Goal: Information Seeking & Learning: Learn about a topic

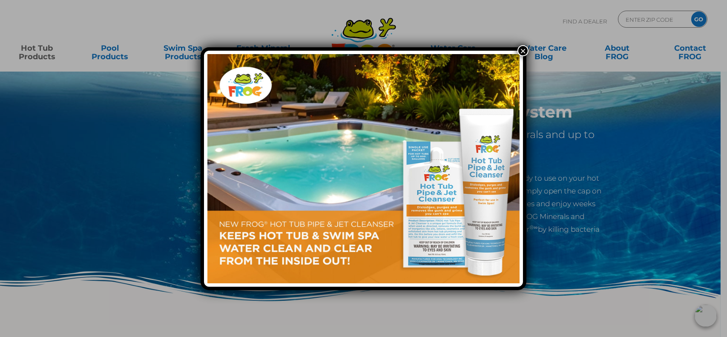
click at [525, 51] on button "×" at bounding box center [523, 50] width 11 height 11
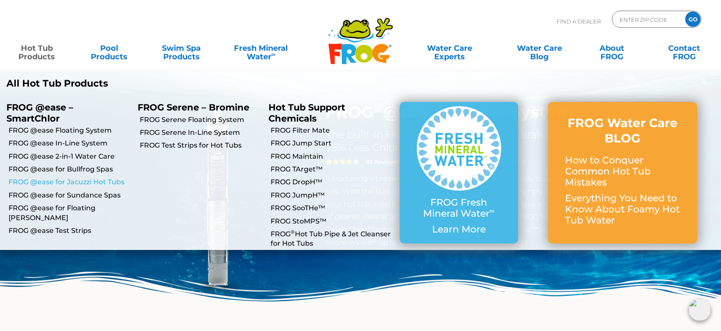
click at [54, 182] on link "FROG @ease for Jacuzzi Hot Tubs" at bounding box center [70, 181] width 123 height 9
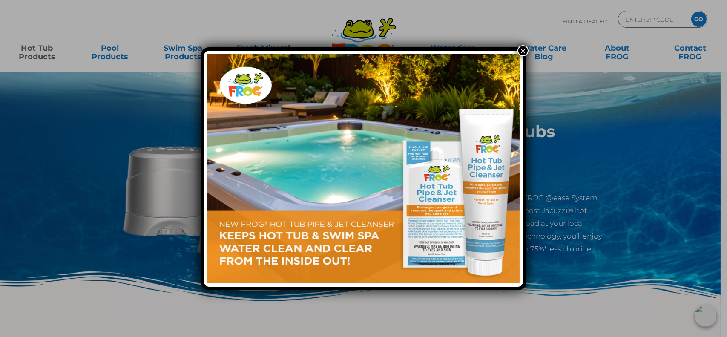
click at [522, 50] on button "×" at bounding box center [523, 50] width 11 height 11
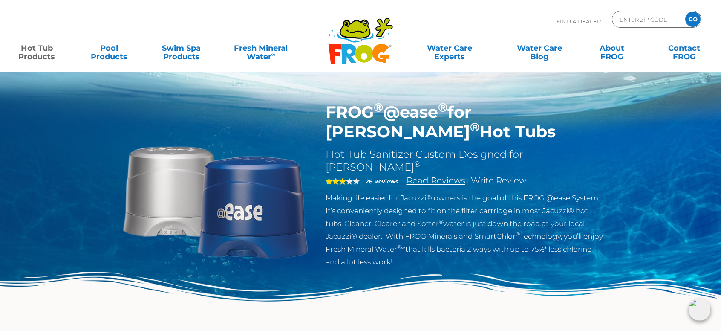
click at [423, 175] on link "Read Reviews" at bounding box center [436, 180] width 59 height 10
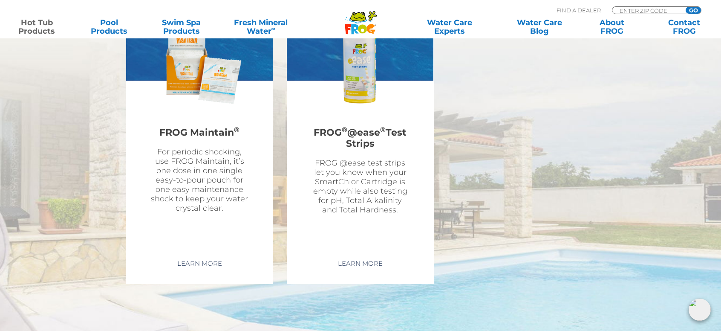
scroll to position [2610, 0]
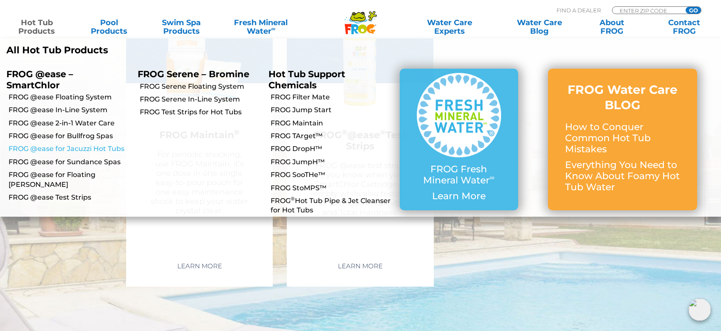
click at [93, 150] on link "FROG @ease for Jacuzzi Hot Tubs" at bounding box center [70, 148] width 123 height 9
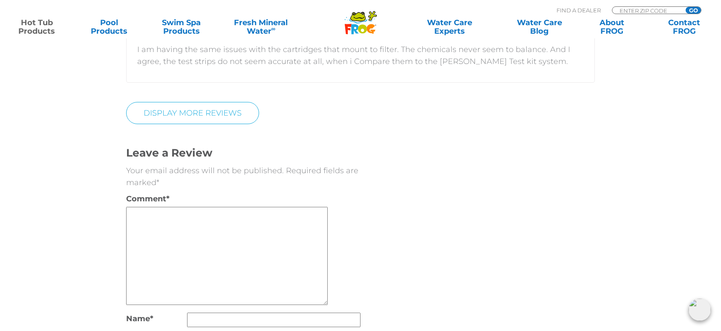
scroll to position [2059, 0]
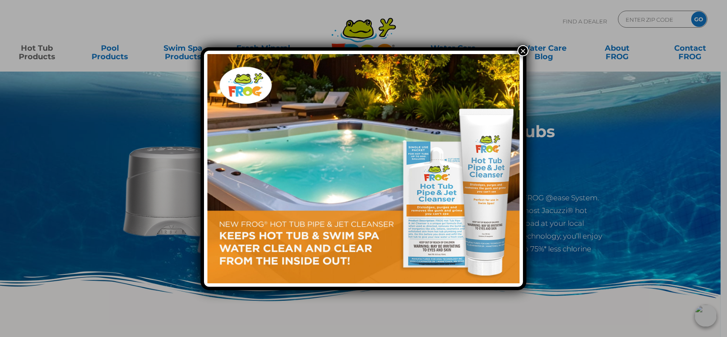
click at [525, 50] on button "×" at bounding box center [523, 50] width 11 height 11
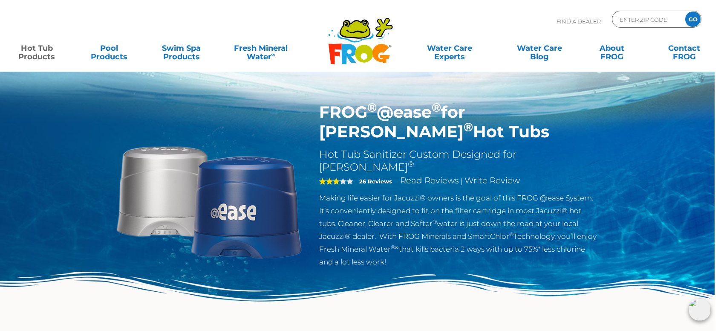
scroll to position [0, 4]
